Goal: Task Accomplishment & Management: Manage account settings

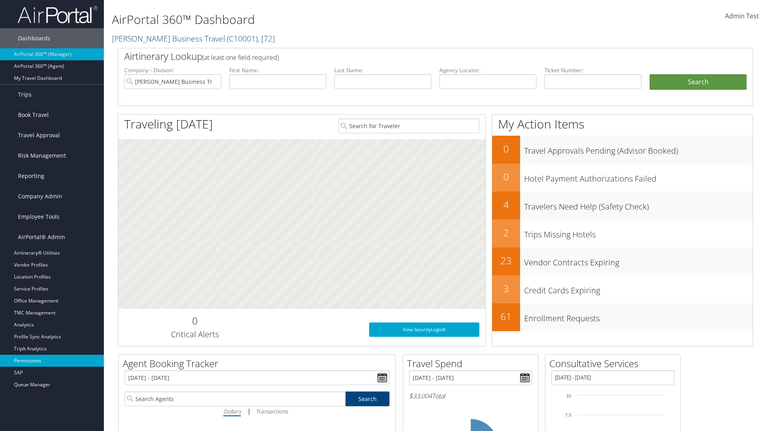
click at [52, 361] on link "Permissions" at bounding box center [52, 361] width 104 height 12
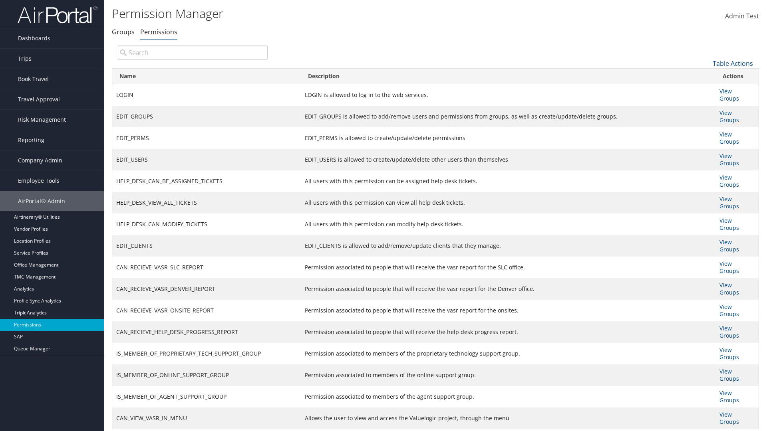
click at [733, 63] on link "Table Actions" at bounding box center [733, 63] width 40 height 9
click at [706, 76] on link "Name" at bounding box center [706, 77] width 105 height 14
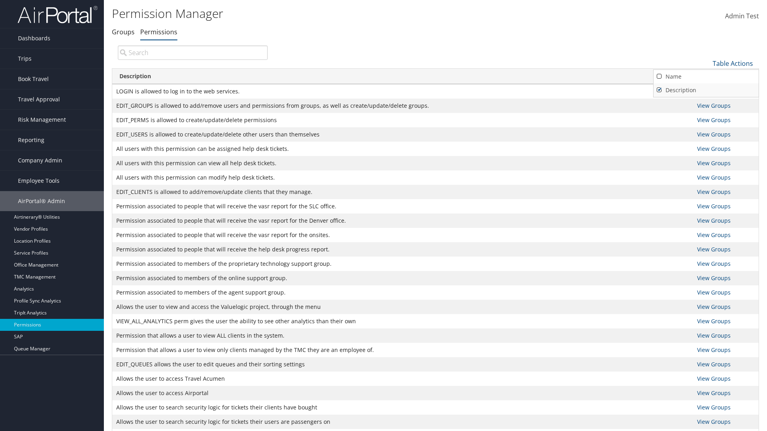
click at [706, 90] on link "Description" at bounding box center [706, 90] width 105 height 14
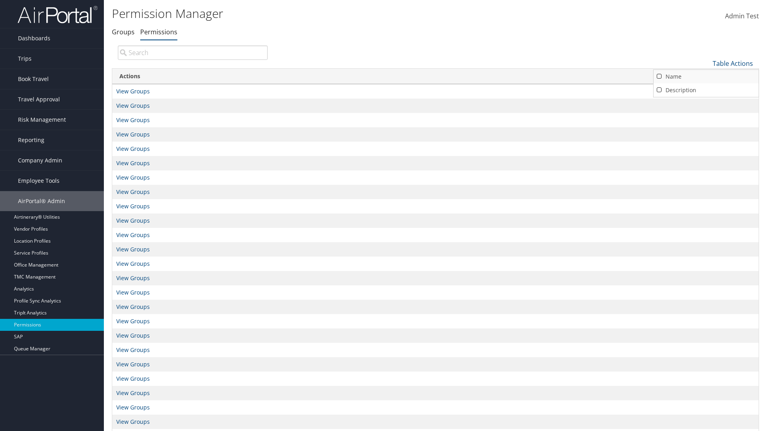
click at [706, 76] on link "Name" at bounding box center [706, 77] width 105 height 14
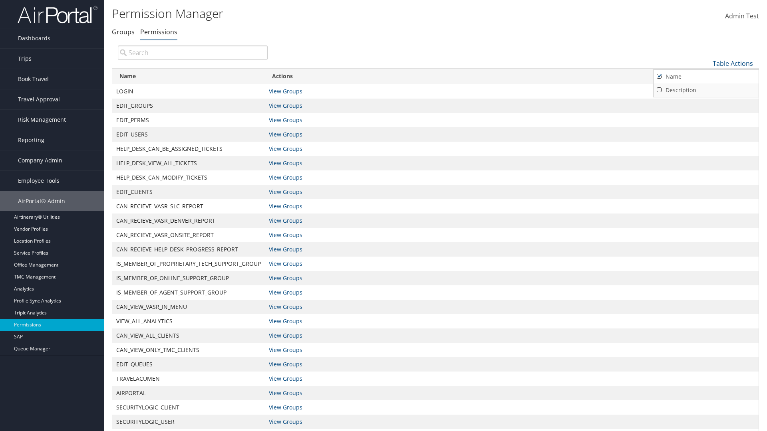
click at [706, 90] on link "Description" at bounding box center [706, 90] width 105 height 14
